Goal: Transaction & Acquisition: Subscribe to service/newsletter

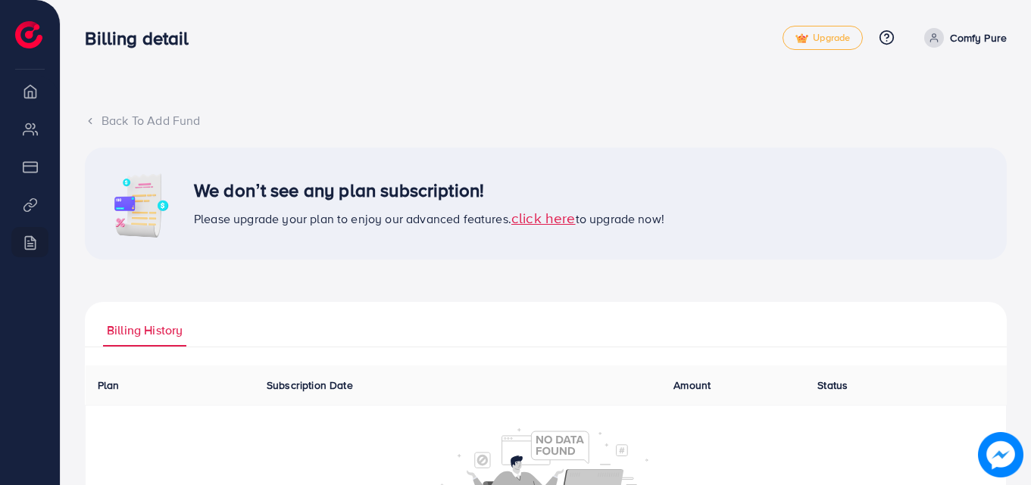
click at [554, 223] on span "click here" at bounding box center [543, 218] width 64 height 20
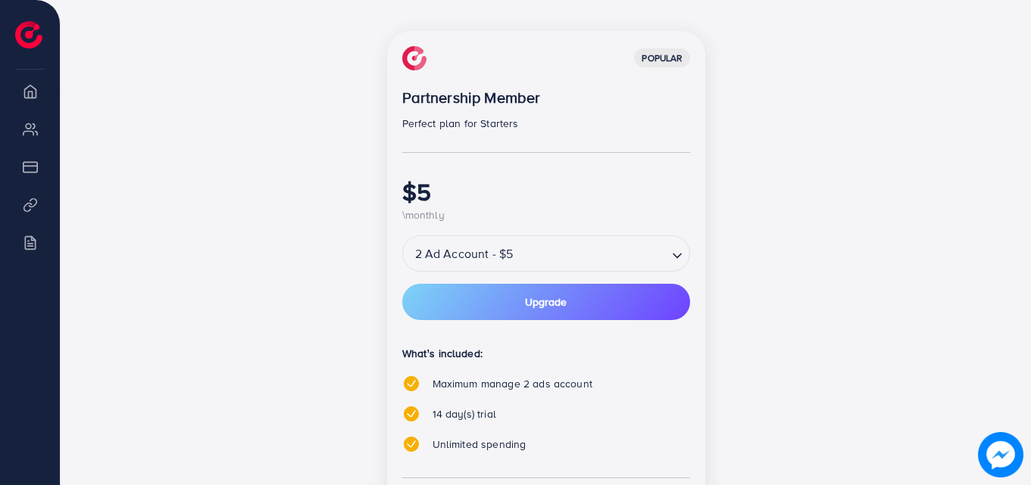
scroll to position [257, 0]
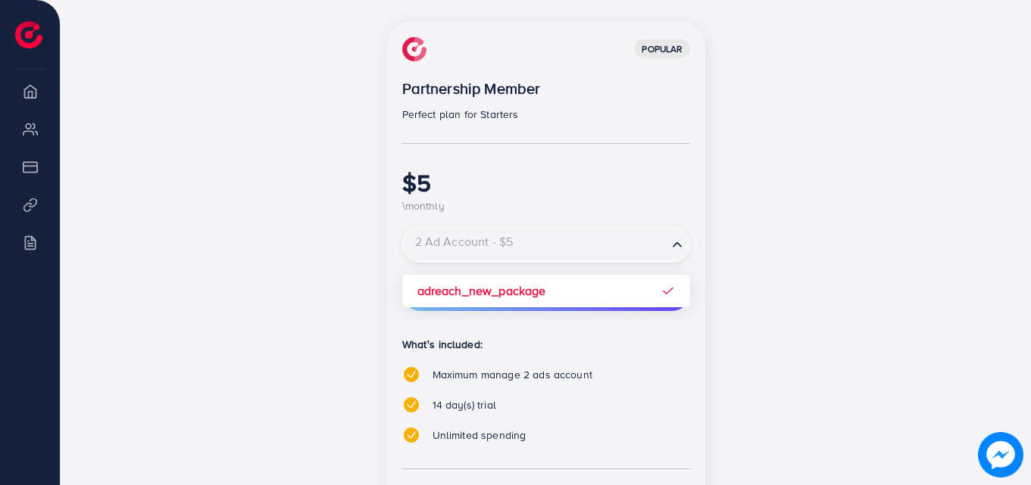
click at [568, 248] on input "Search for option" at bounding box center [534, 245] width 261 height 27
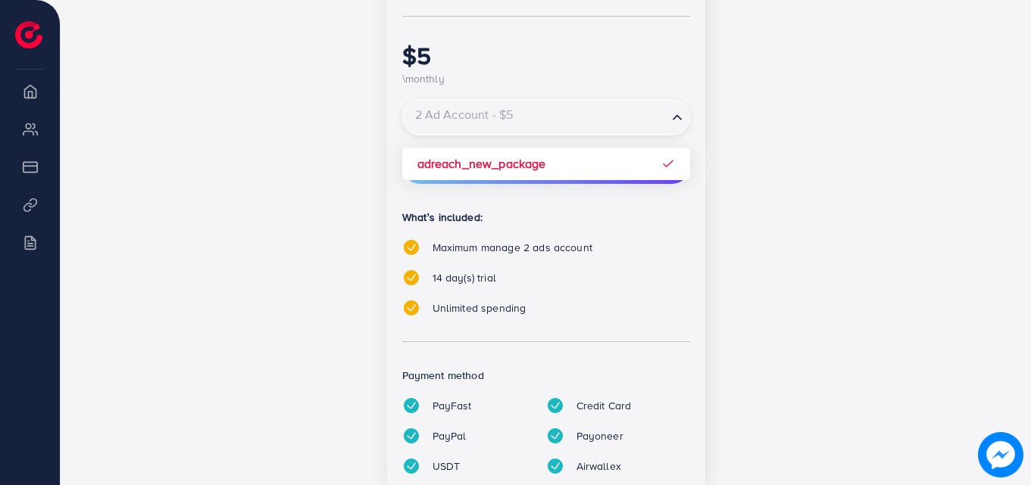
scroll to position [386, 0]
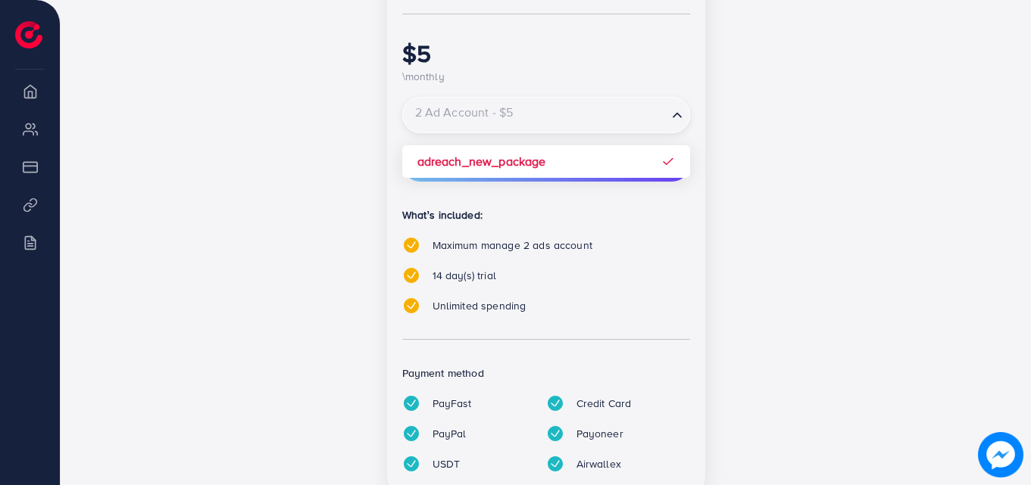
click at [601, 124] on input "Search for option" at bounding box center [534, 115] width 261 height 27
click at [664, 120] on input "Search for option" at bounding box center [534, 115] width 261 height 27
click at [803, 210] on div "popular Partnership Member Perfect plan for Starters $5 \monthly 2 Ad Account -…" at bounding box center [546, 205] width 654 height 627
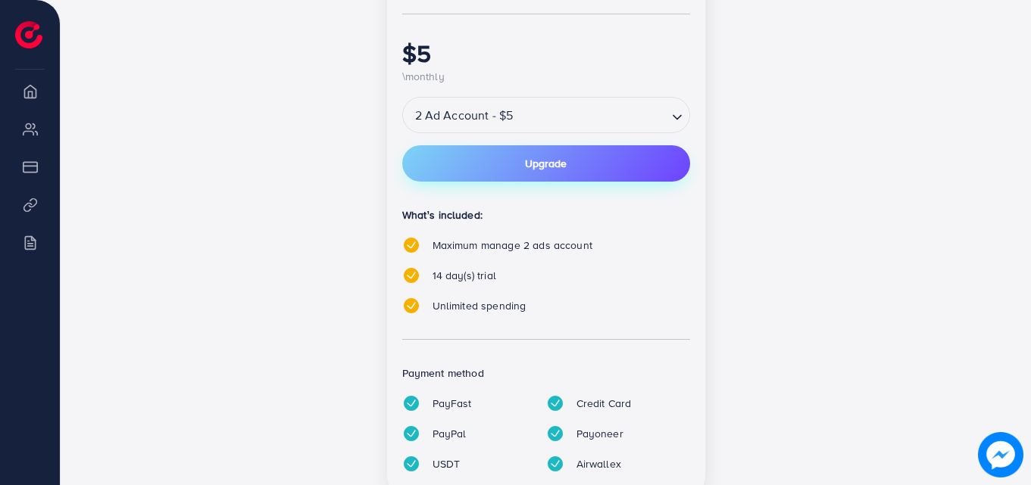
click at [623, 153] on button "Upgrade" at bounding box center [546, 163] width 288 height 36
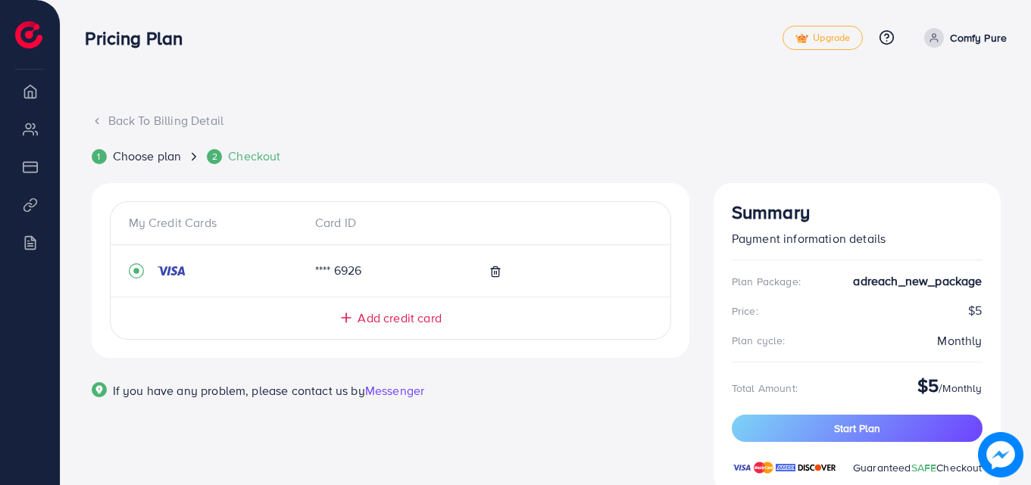
scroll to position [51, 0]
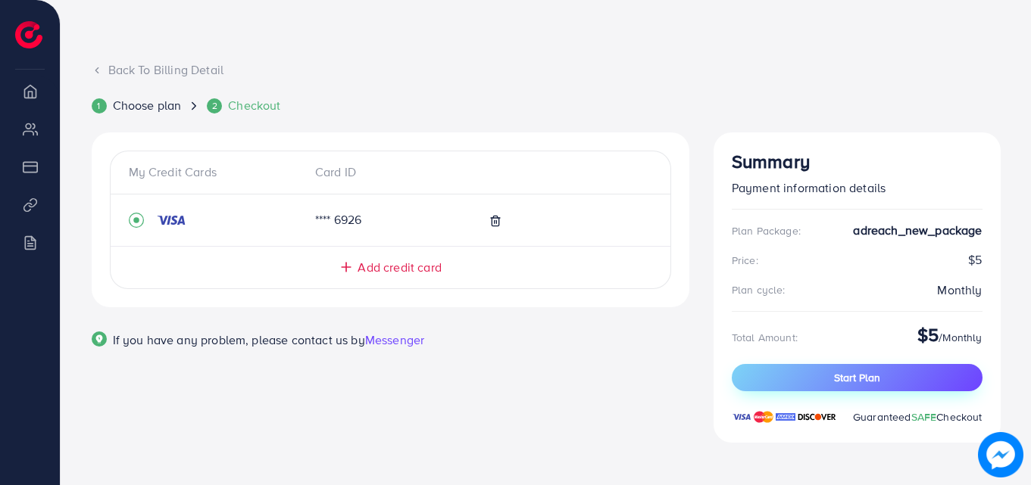
click at [841, 379] on span "Start Plan" at bounding box center [857, 377] width 46 height 15
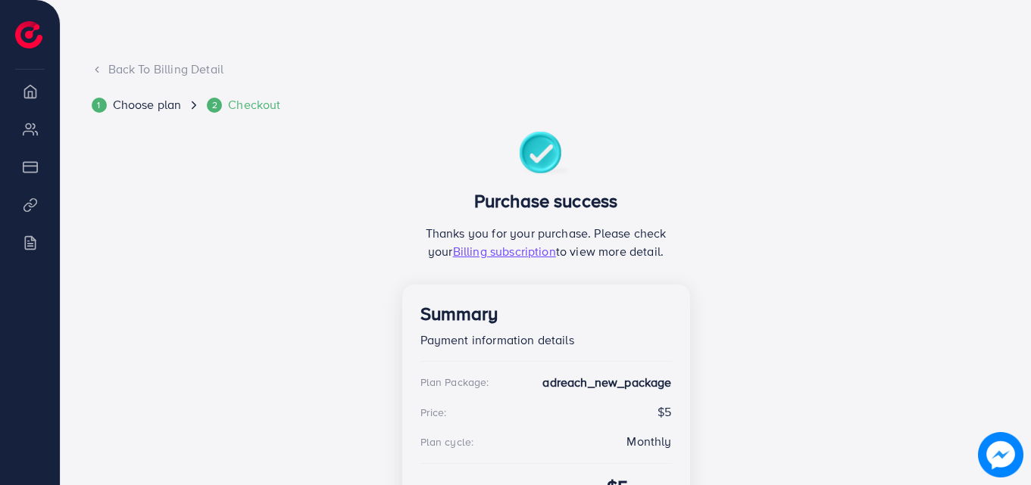
scroll to position [170, 0]
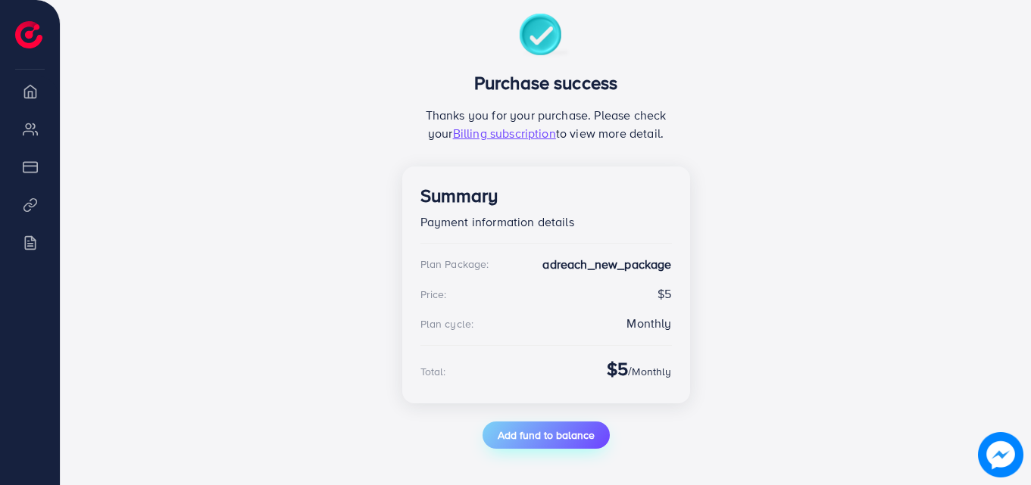
click at [537, 438] on span "Add fund to balance" at bounding box center [546, 435] width 97 height 15
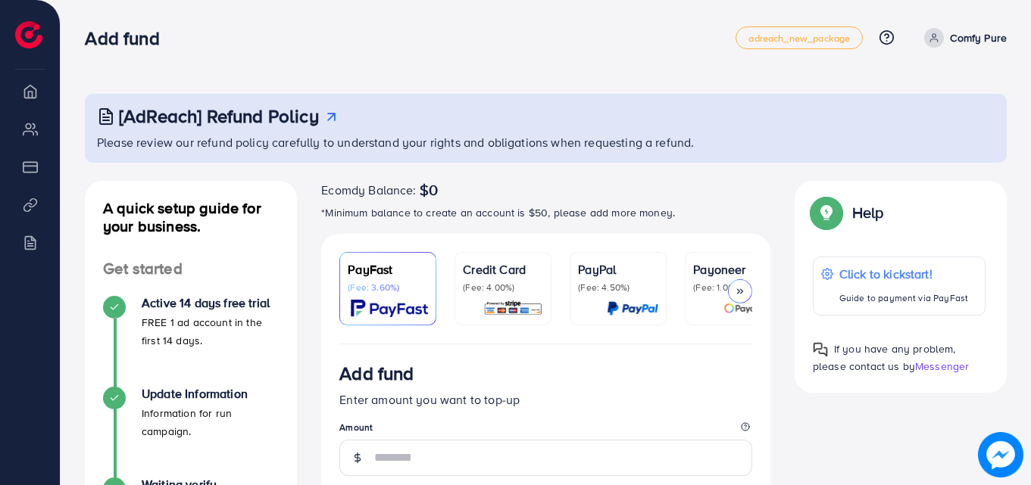
click at [502, 256] on link "Credit Card (Fee: 4.00%)" at bounding box center [502, 288] width 97 height 73
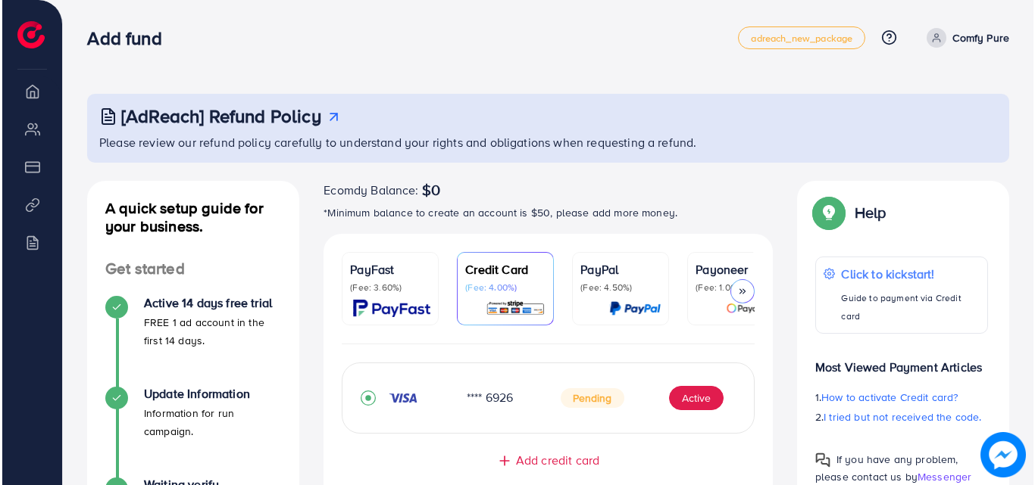
scroll to position [173, 0]
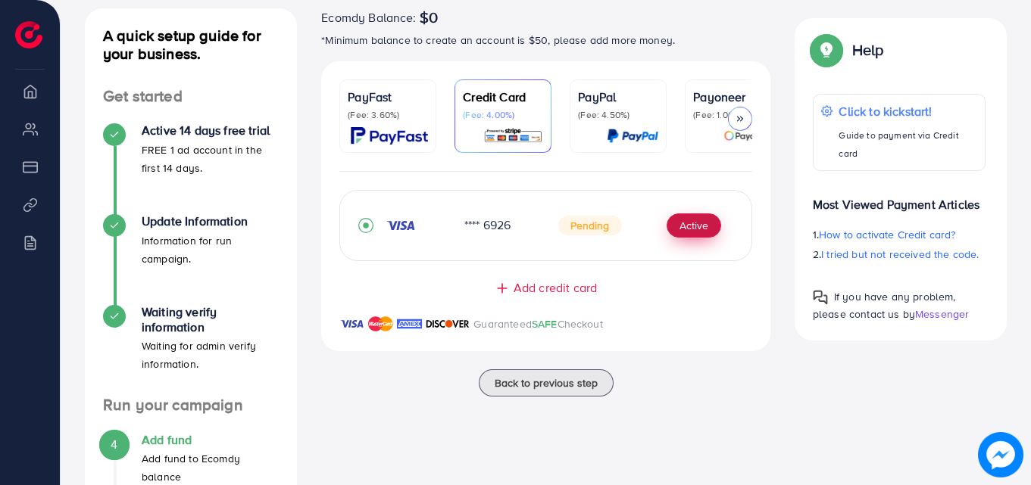
click at [698, 232] on button "Active" at bounding box center [693, 226] width 55 height 24
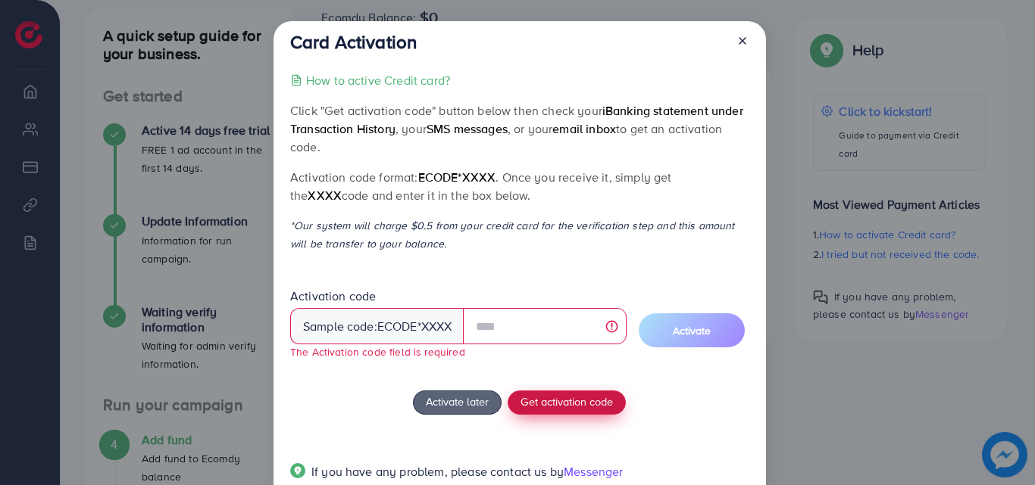
click at [573, 383] on div "How to active Credit card? Click "Get activation code" button below then check …" at bounding box center [519, 285] width 458 height 428
click at [565, 391] on button "Get activation code" at bounding box center [566, 403] width 118 height 24
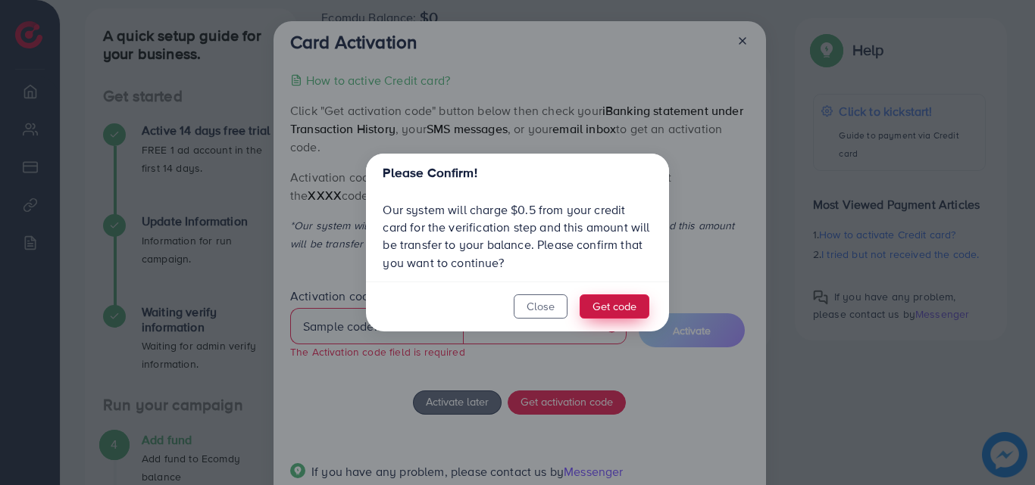
click at [604, 307] on button "Get code" at bounding box center [614, 307] width 70 height 24
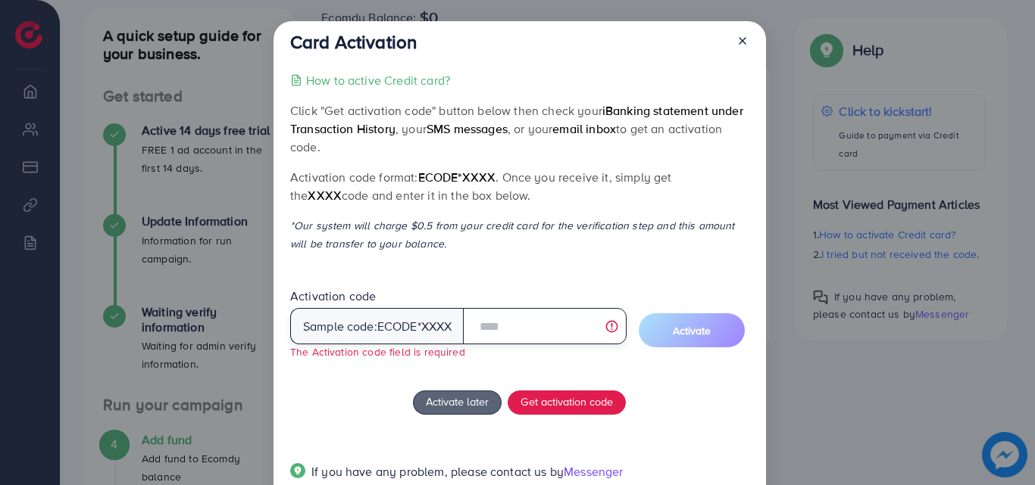
click at [501, 320] on input "text" at bounding box center [544, 326] width 163 height 36
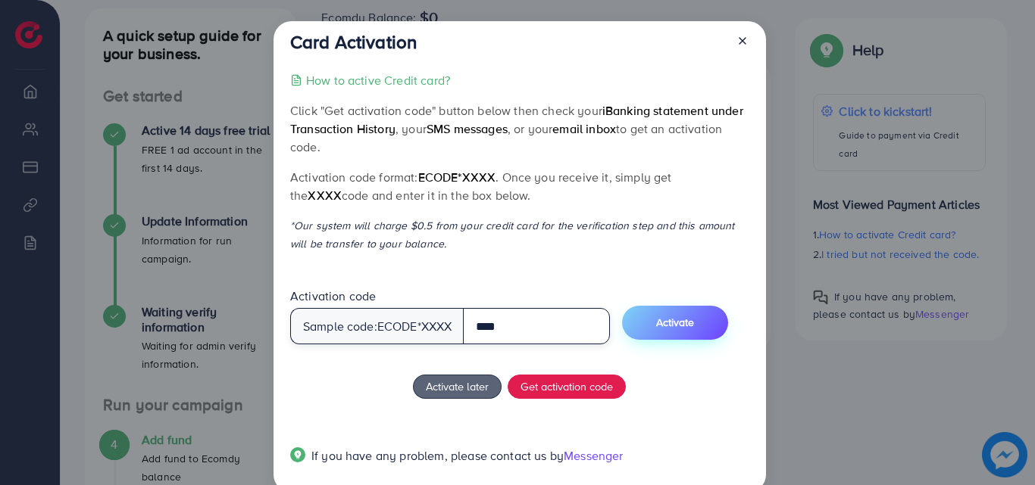
type input "****"
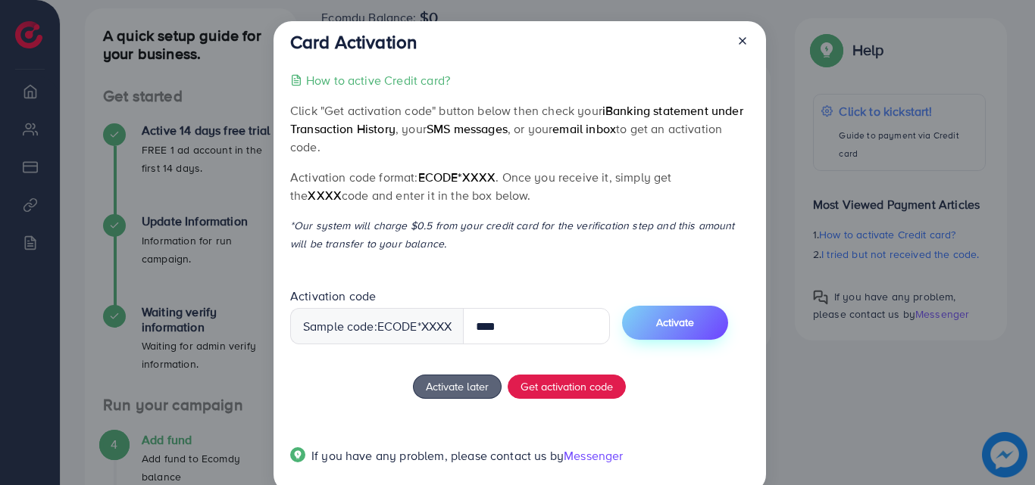
click at [669, 330] on span "Activate" at bounding box center [675, 322] width 38 height 15
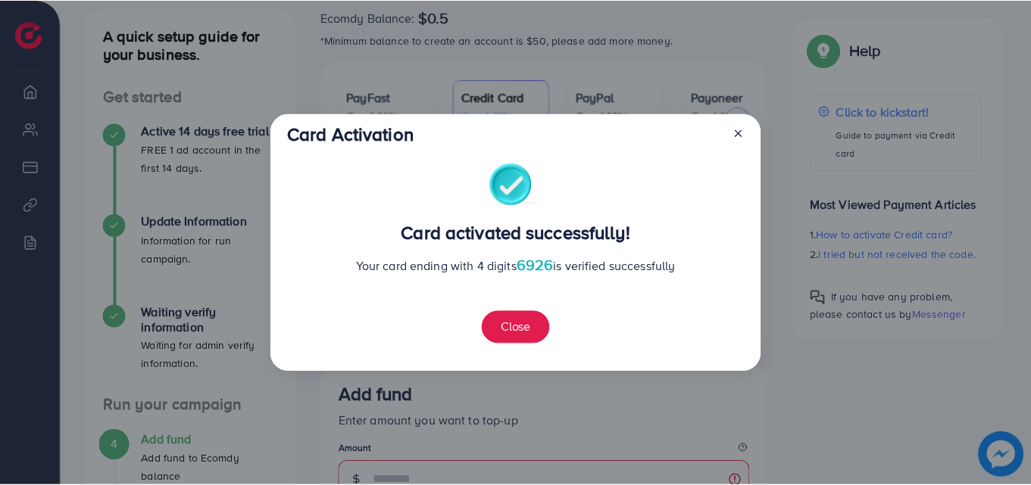
scroll to position [190, 0]
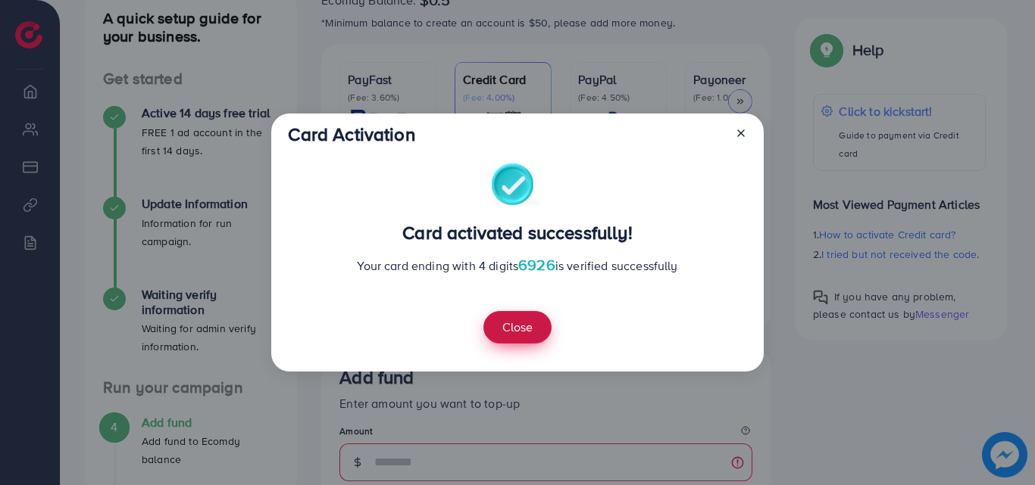
click at [522, 326] on button "Close" at bounding box center [517, 327] width 68 height 33
